Goal: Information Seeking & Learning: Learn about a topic

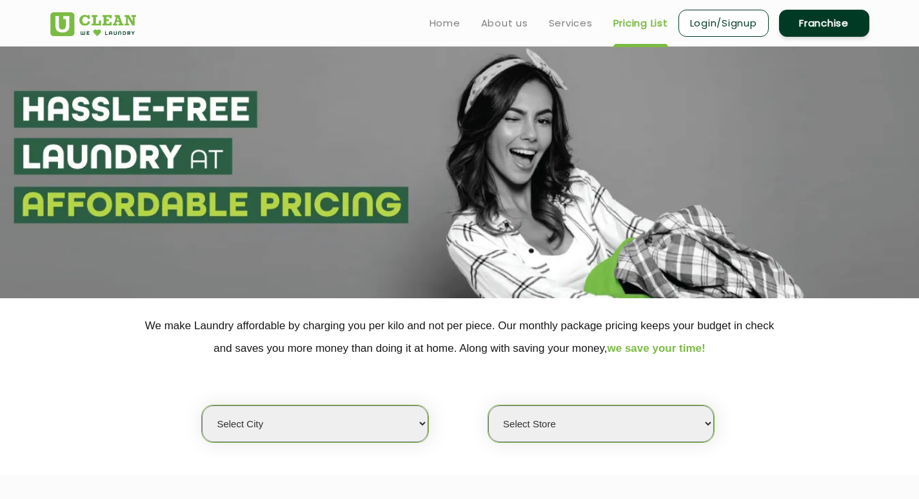
click at [293, 424] on select "Select city [GEOGRAPHIC_DATA] [GEOGRAPHIC_DATA] [GEOGRAPHIC_DATA] [GEOGRAPHIC_D…" at bounding box center [315, 423] width 226 height 37
click at [202, 405] on select "Select city [GEOGRAPHIC_DATA] [GEOGRAPHIC_DATA] [GEOGRAPHIC_DATA] [GEOGRAPHIC_D…" at bounding box center [315, 423] width 226 height 37
click at [547, 422] on select "Select Store" at bounding box center [601, 423] width 226 height 37
click at [580, 421] on select "Select Store" at bounding box center [601, 423] width 226 height 37
click at [530, 415] on select "Select Store" at bounding box center [601, 423] width 226 height 37
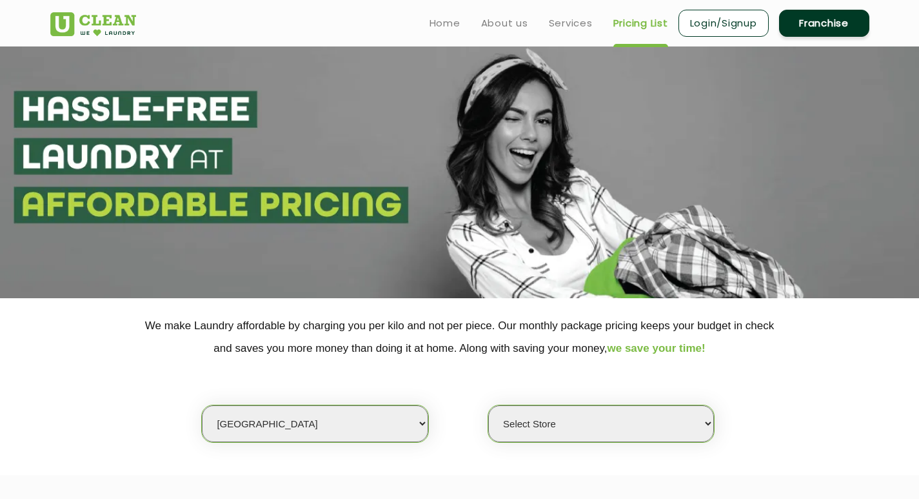
click at [488, 405] on select "Select Store" at bounding box center [601, 423] width 226 height 37
click at [535, 420] on select "Select Store" at bounding box center [601, 423] width 226 height 37
click at [488, 405] on select "Select Store" at bounding box center [601, 423] width 226 height 37
click at [559, 422] on select "Select Store" at bounding box center [601, 423] width 226 height 37
click at [715, 419] on div "Select Store" at bounding box center [601, 423] width 227 height 38
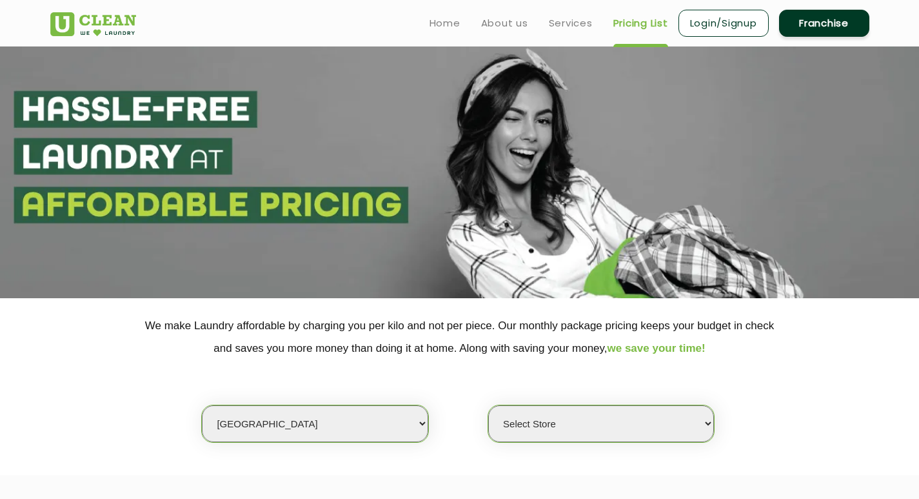
click at [544, 424] on select "Select Store" at bounding box center [601, 423] width 226 height 37
click at [488, 405] on select "Select Store" at bounding box center [601, 423] width 226 height 37
click at [522, 424] on select "Select Store" at bounding box center [601, 423] width 226 height 37
click at [488, 405] on select "Select Store" at bounding box center [601, 423] width 226 height 37
click at [281, 418] on select "Select city [GEOGRAPHIC_DATA] [GEOGRAPHIC_DATA] [GEOGRAPHIC_DATA] [GEOGRAPHIC_D…" at bounding box center [315, 423] width 226 height 37
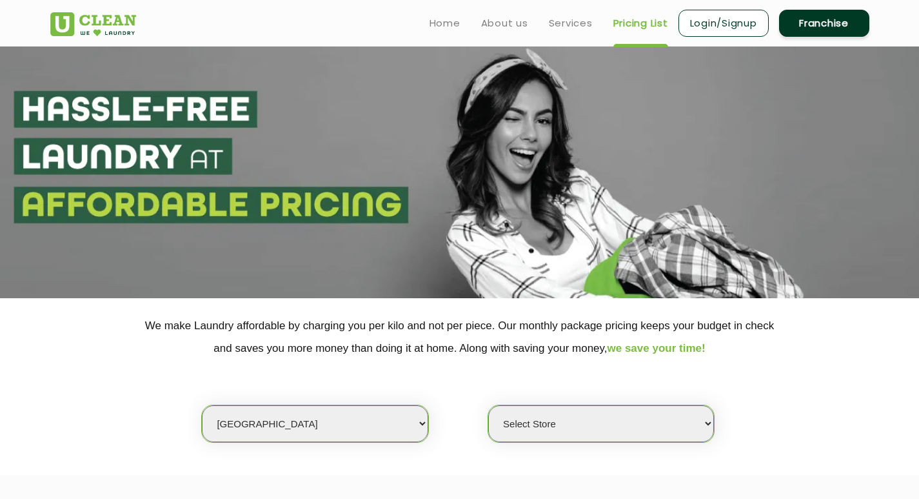
click at [202, 405] on select "Select city [GEOGRAPHIC_DATA] [GEOGRAPHIC_DATA] [GEOGRAPHIC_DATA] [GEOGRAPHIC_D…" at bounding box center [315, 423] width 226 height 37
click at [253, 422] on select "Select city [GEOGRAPHIC_DATA] [GEOGRAPHIC_DATA] [GEOGRAPHIC_DATA] [GEOGRAPHIC_D…" at bounding box center [315, 423] width 226 height 37
drag, startPoint x: 613, startPoint y: 424, endPoint x: 582, endPoint y: 430, distance: 32.1
click at [608, 424] on select "Select Store" at bounding box center [601, 423] width 226 height 37
click at [488, 405] on select "Select Store" at bounding box center [601, 423] width 226 height 37
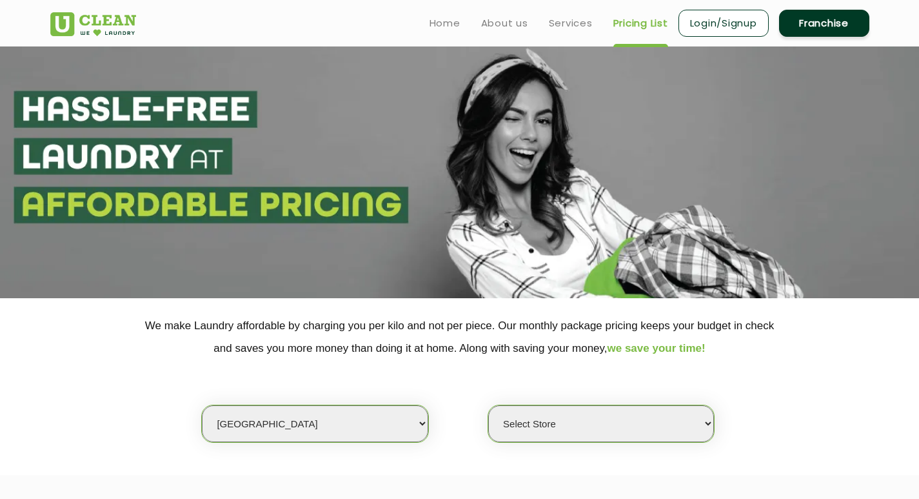
click at [536, 425] on select "Select Store" at bounding box center [601, 423] width 226 height 37
click at [270, 418] on select "Select city [GEOGRAPHIC_DATA] [GEOGRAPHIC_DATA] [GEOGRAPHIC_DATA] [GEOGRAPHIC_D…" at bounding box center [315, 423] width 226 height 37
click at [263, 417] on select "Select city [GEOGRAPHIC_DATA] [GEOGRAPHIC_DATA] [GEOGRAPHIC_DATA] [GEOGRAPHIC_D…" at bounding box center [315, 423] width 226 height 37
select select "214"
click at [202, 405] on select "Select city [GEOGRAPHIC_DATA] [GEOGRAPHIC_DATA] [GEOGRAPHIC_DATA] [GEOGRAPHIC_D…" at bounding box center [315, 423] width 226 height 37
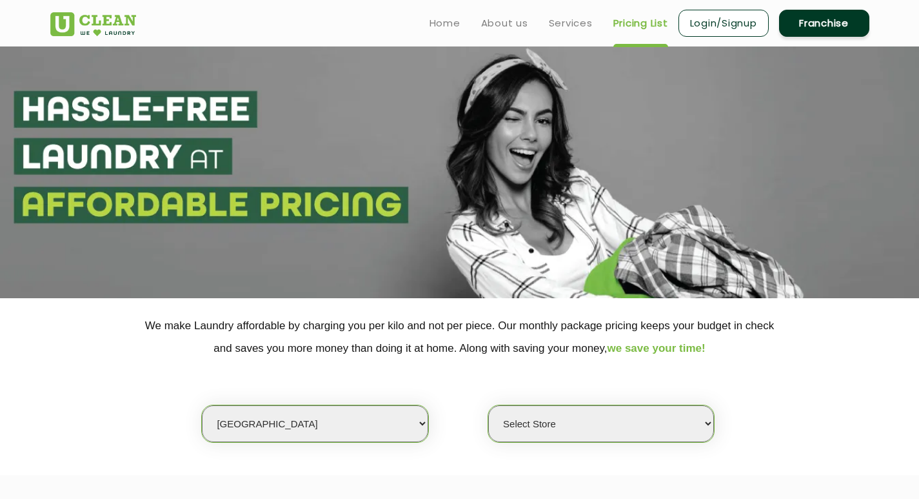
click at [584, 421] on select "Select Store UClean Corniche" at bounding box center [601, 423] width 226 height 37
select select "622"
click at [488, 405] on select "Select Store UClean Corniche" at bounding box center [601, 423] width 226 height 37
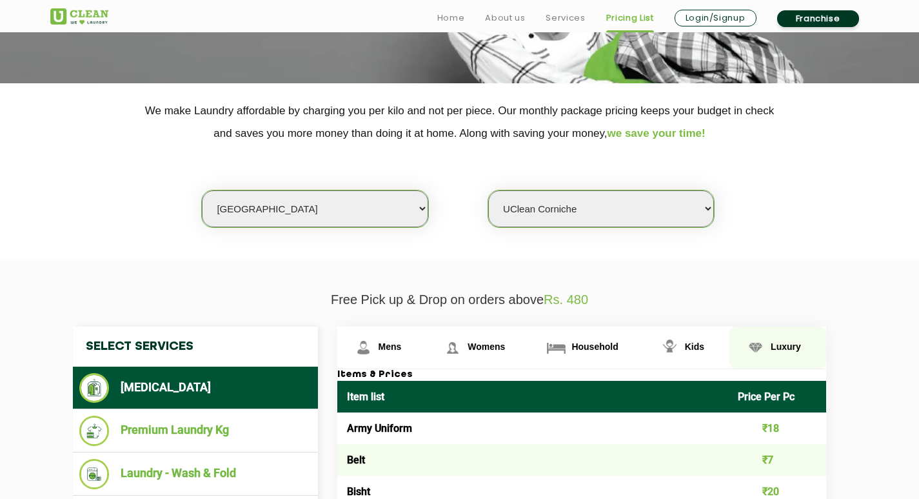
scroll to position [353, 0]
